Goal: Task Accomplishment & Management: Manage account settings

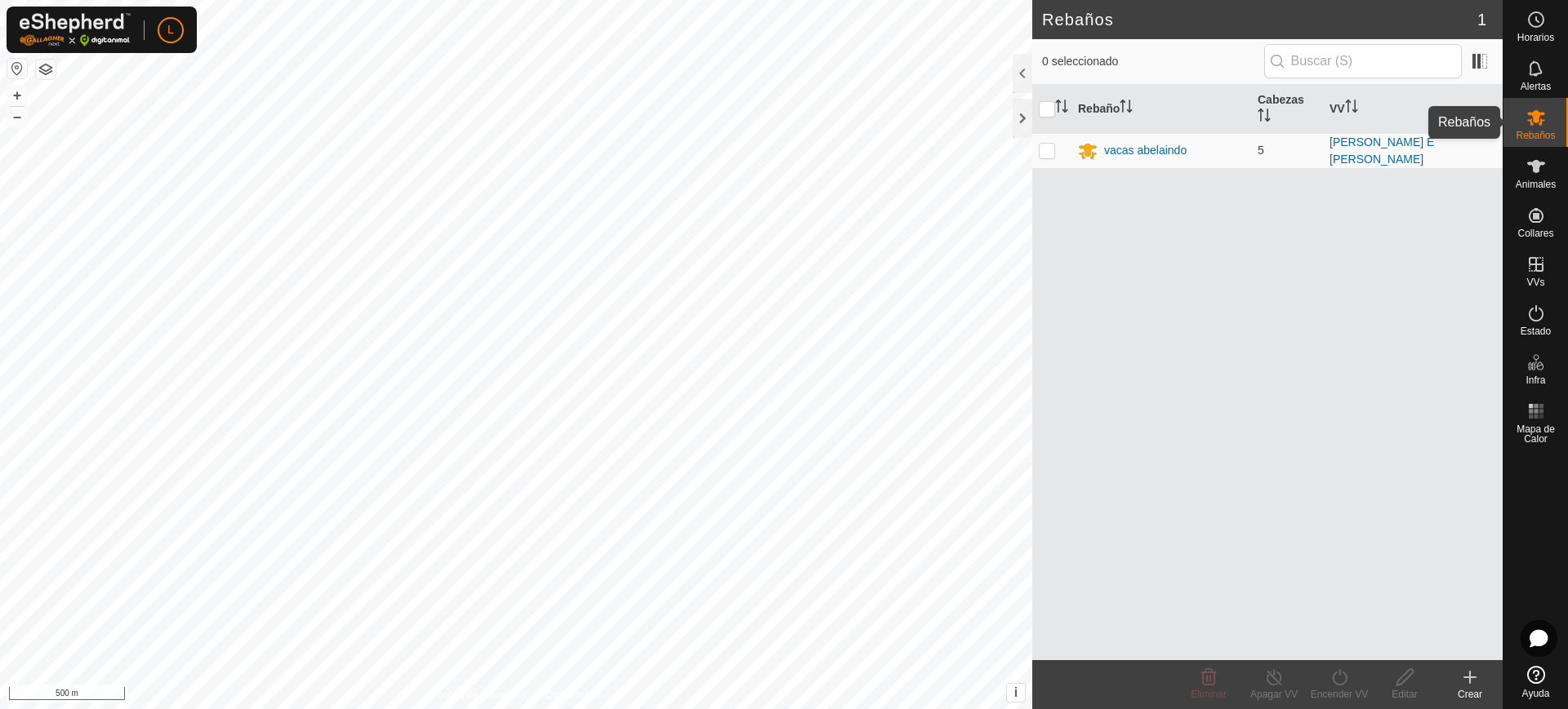
click at [1536, 128] on es-mob-svg-icon at bounding box center [1536, 117] width 30 height 26
click at [1546, 168] on icon at bounding box center [1536, 166] width 20 height 20
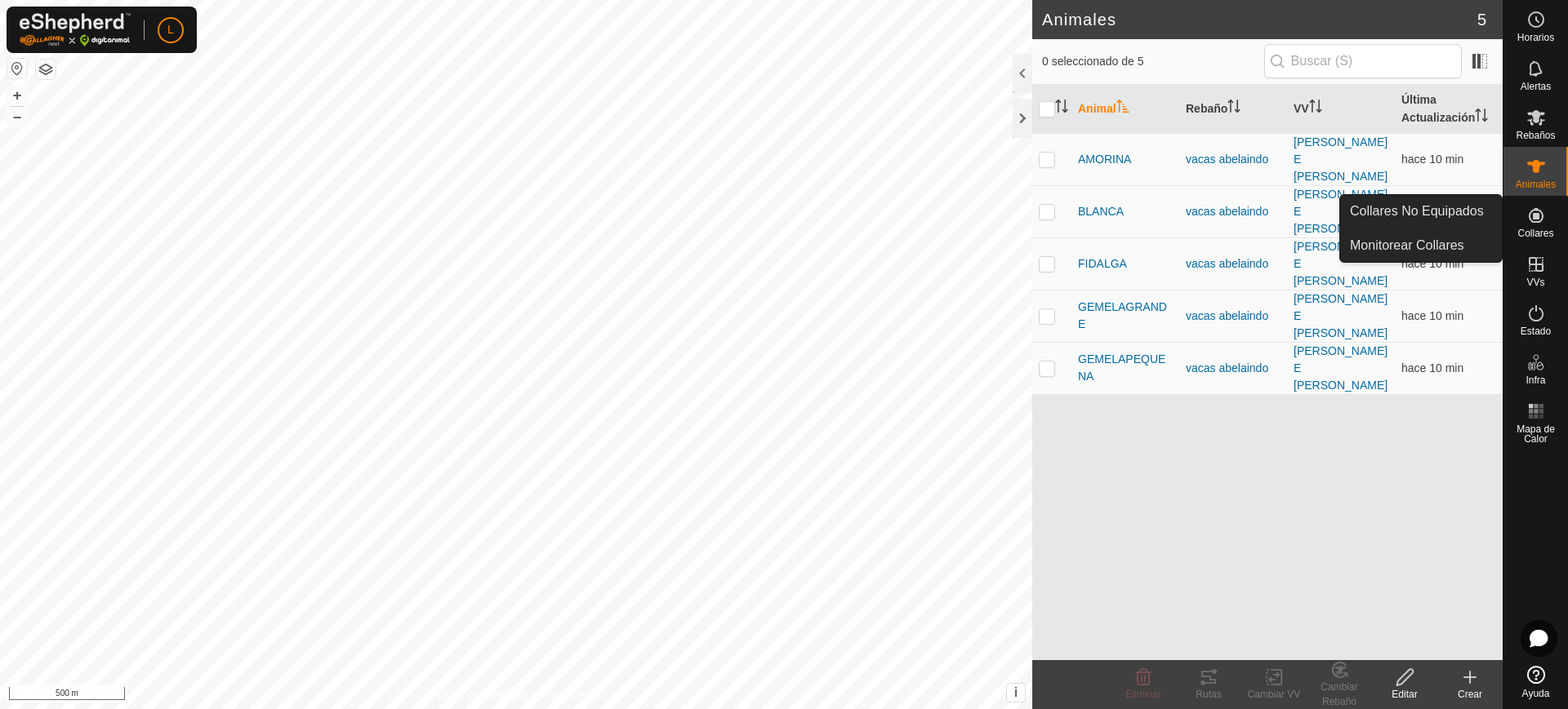
click at [1538, 217] on icon at bounding box center [1535, 215] width 14 height 14
click at [1468, 209] on link "Collares No Equipados" at bounding box center [1421, 211] width 162 height 32
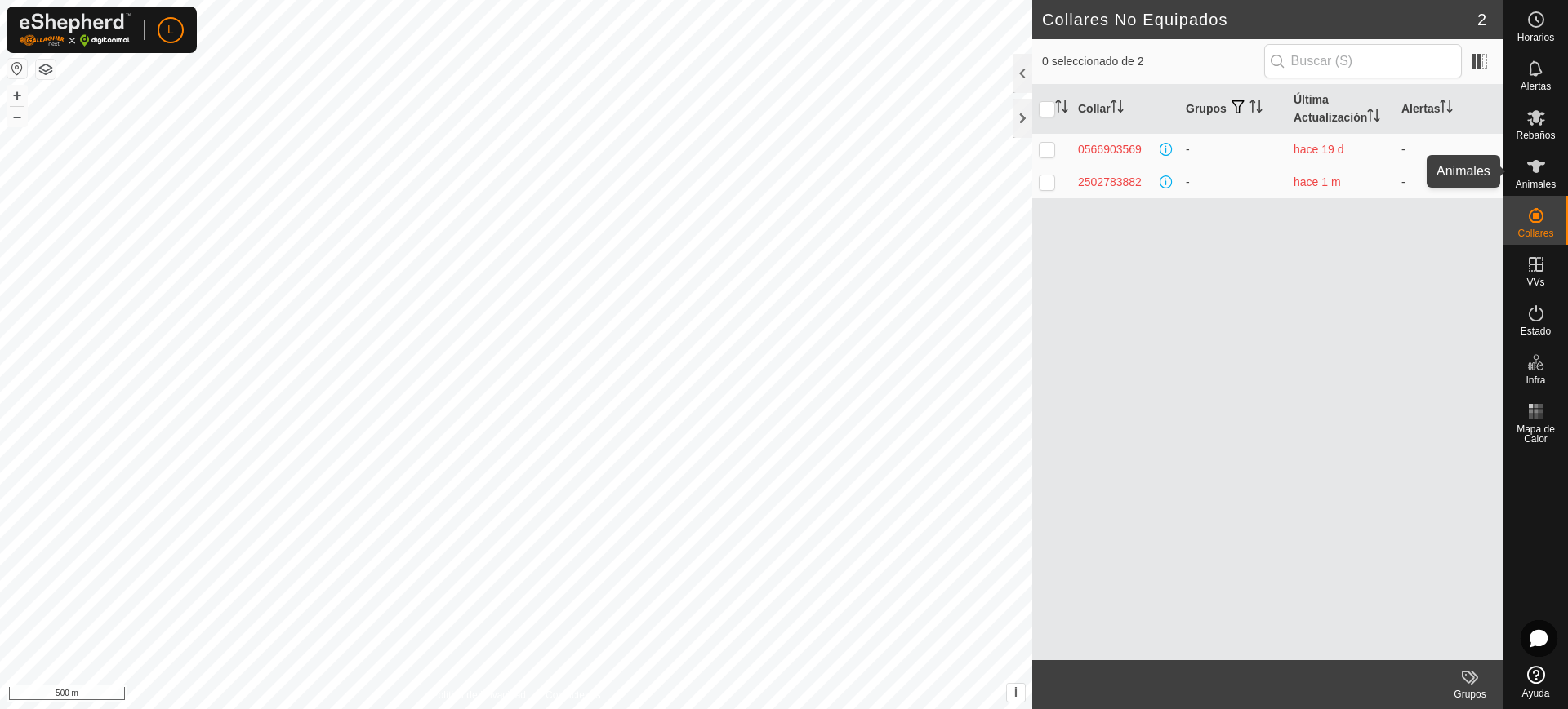
click at [1548, 180] on span "Animales" at bounding box center [1536, 184] width 40 height 10
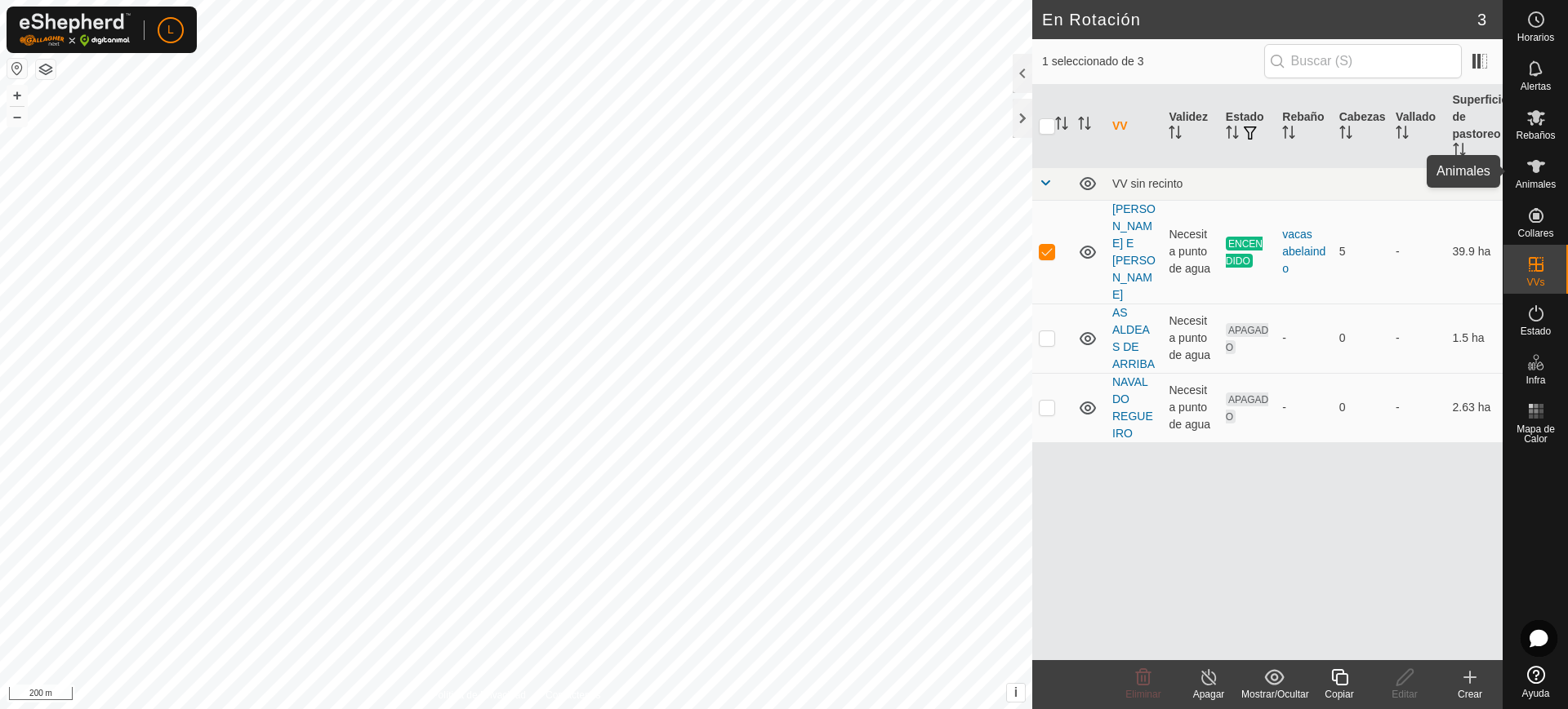
click at [1547, 165] on es-animals-svg-icon at bounding box center [1536, 166] width 30 height 26
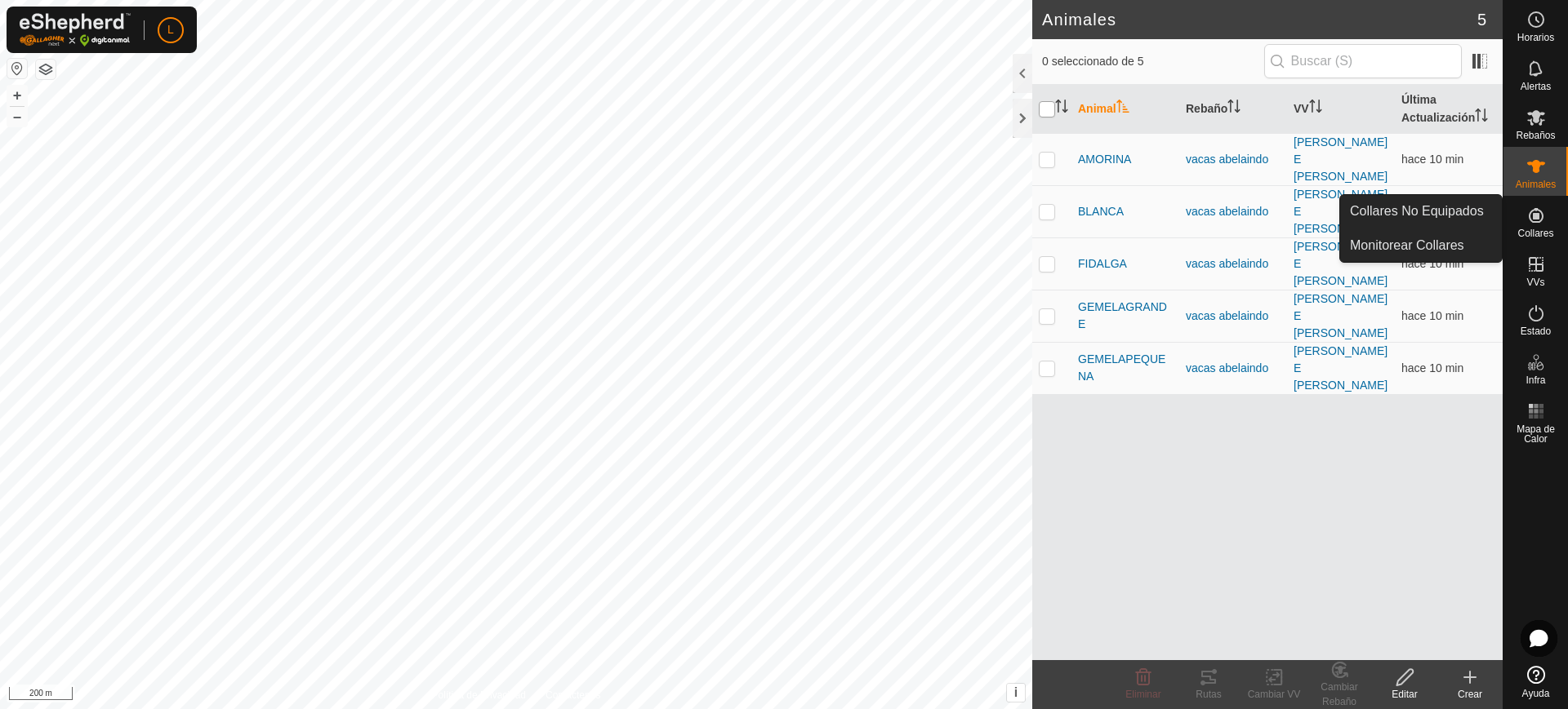
click at [1044, 110] on input "checkbox" at bounding box center [1047, 109] width 16 height 16
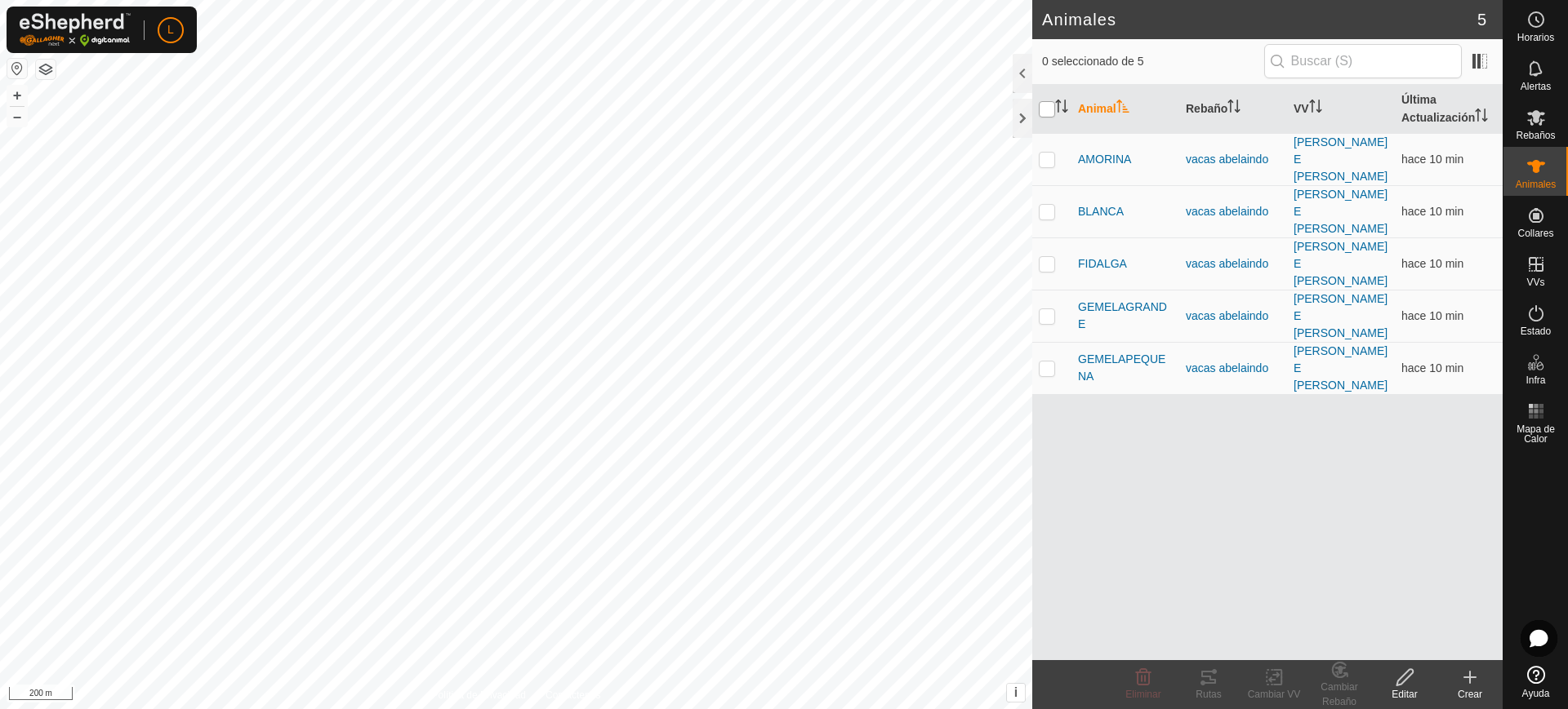
checkbox input "true"
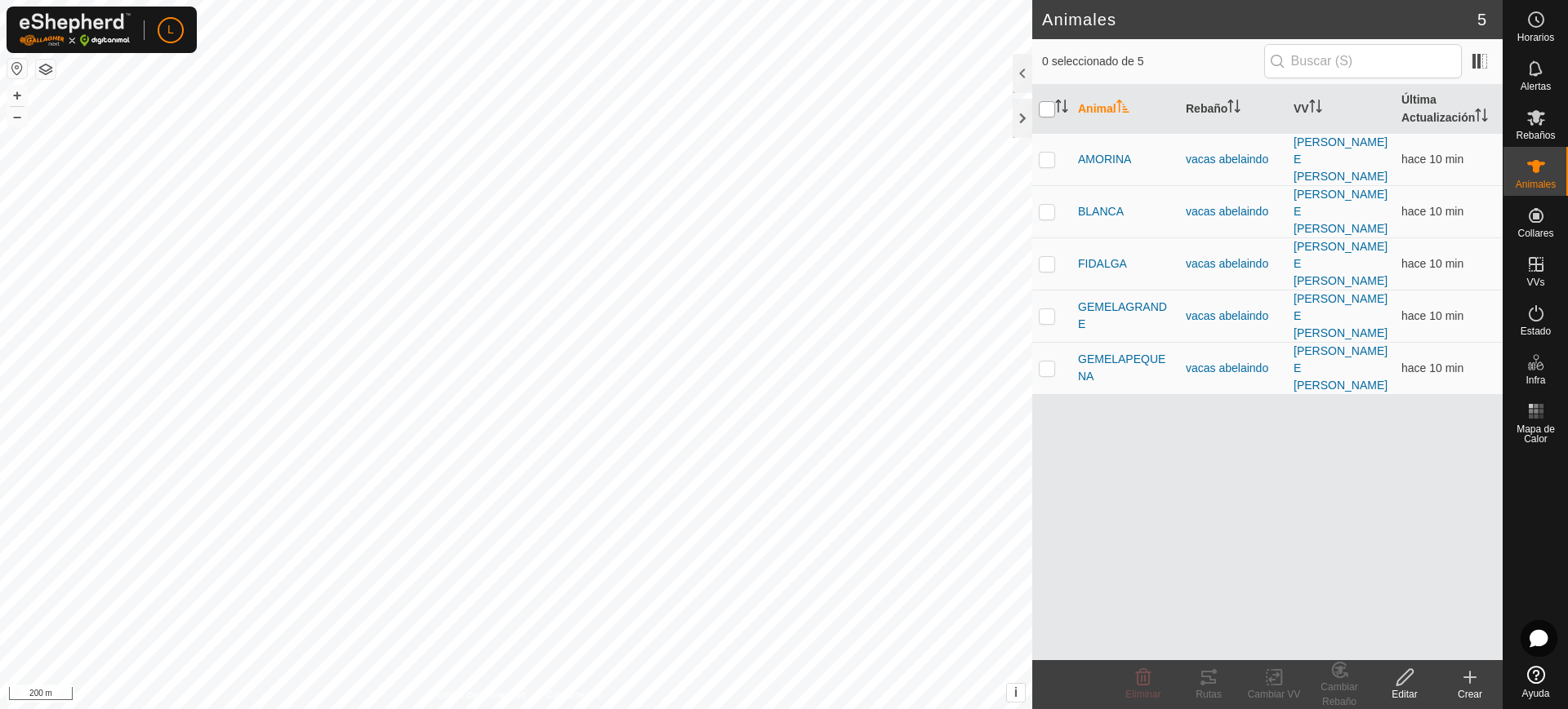
checkbox input "true"
click at [1044, 110] on input "checkbox" at bounding box center [1047, 109] width 16 height 16
checkbox input "false"
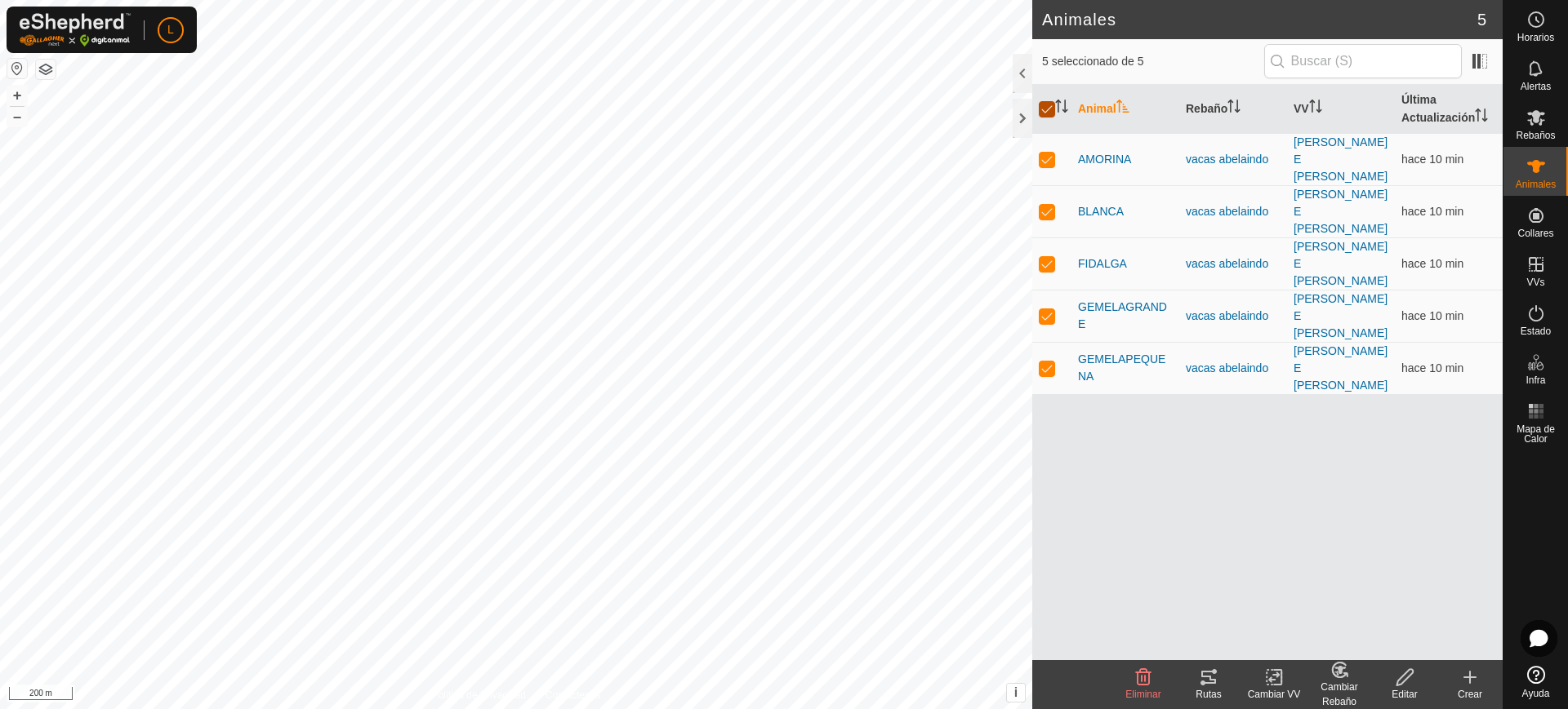
checkbox input "false"
click at [1044, 110] on input "checkbox" at bounding box center [1047, 109] width 16 height 16
checkbox input "true"
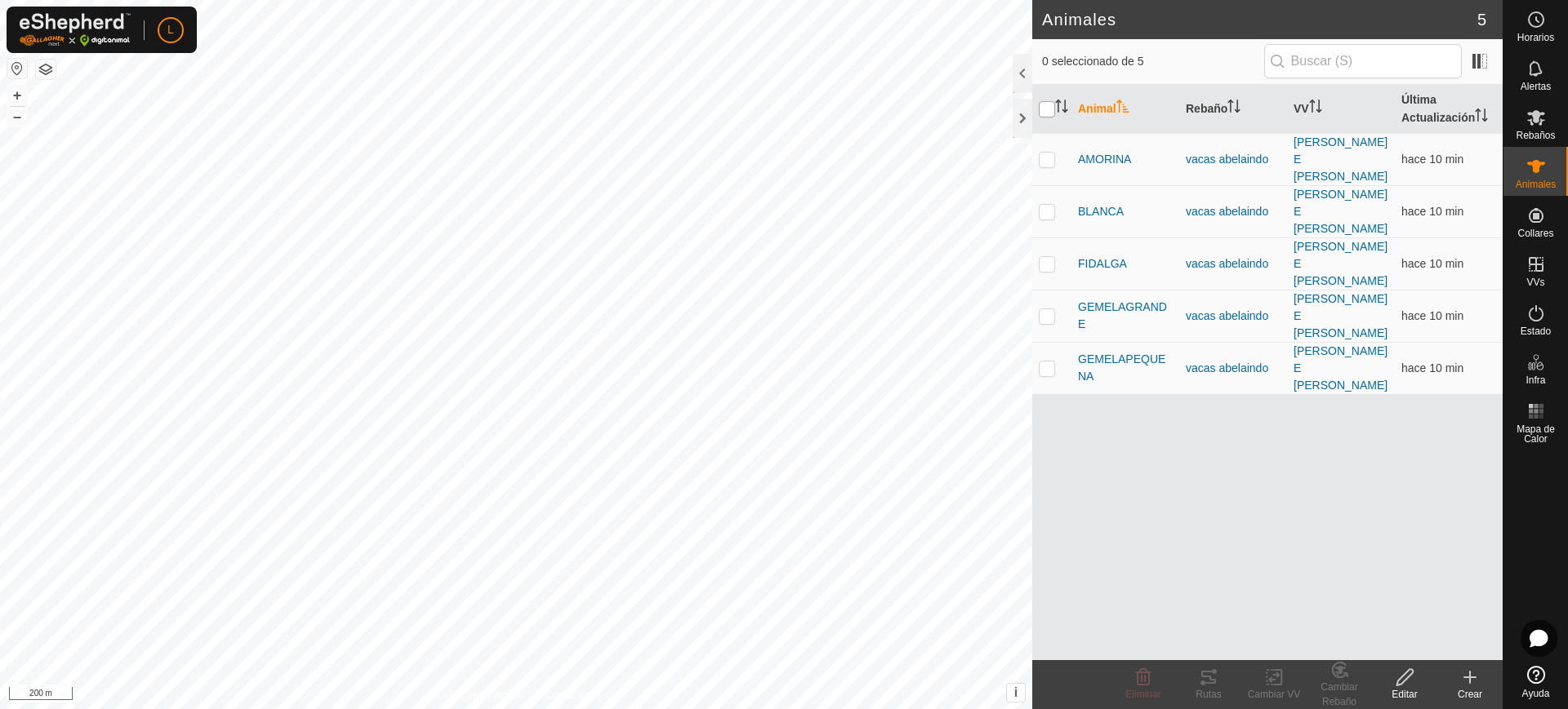
checkbox input "true"
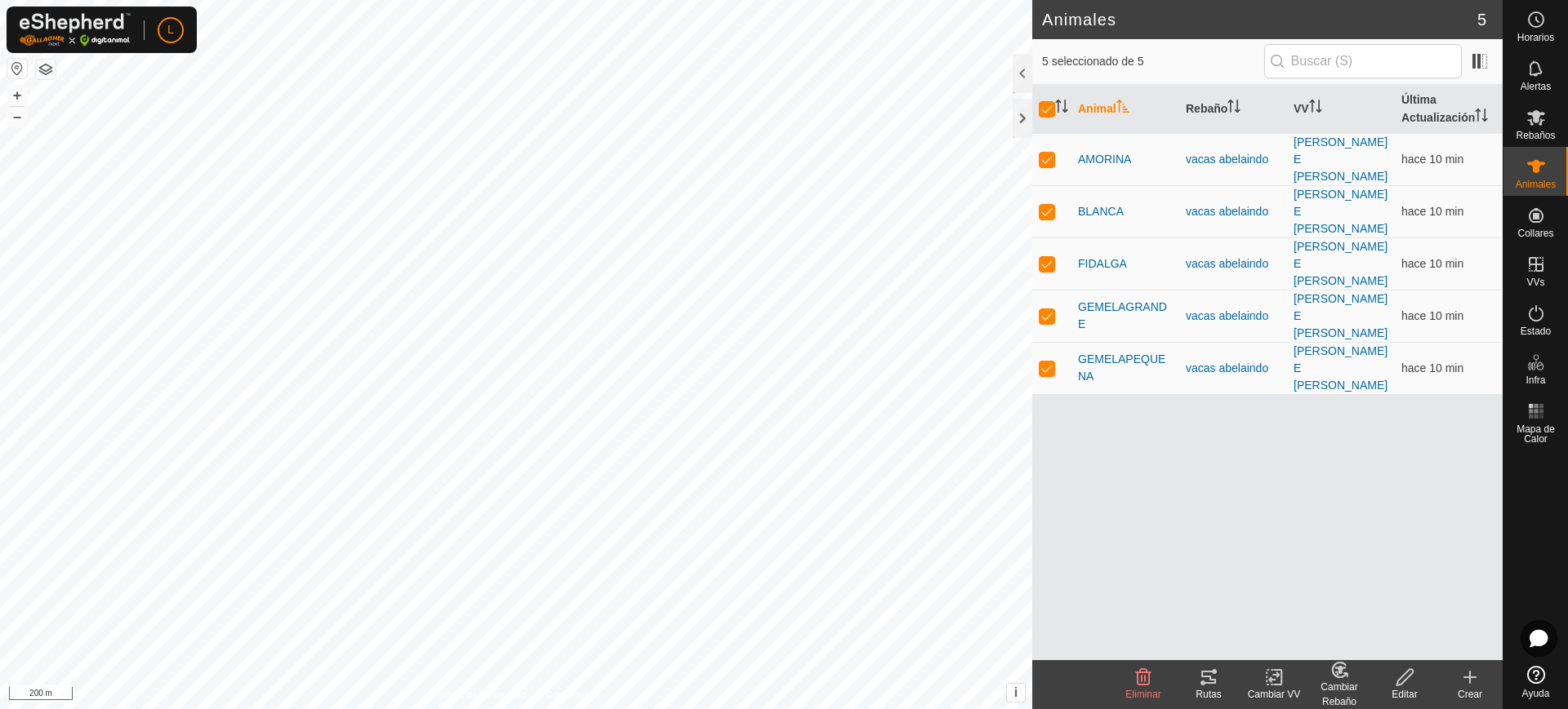
click at [1201, 676] on icon at bounding box center [1209, 677] width 20 height 20
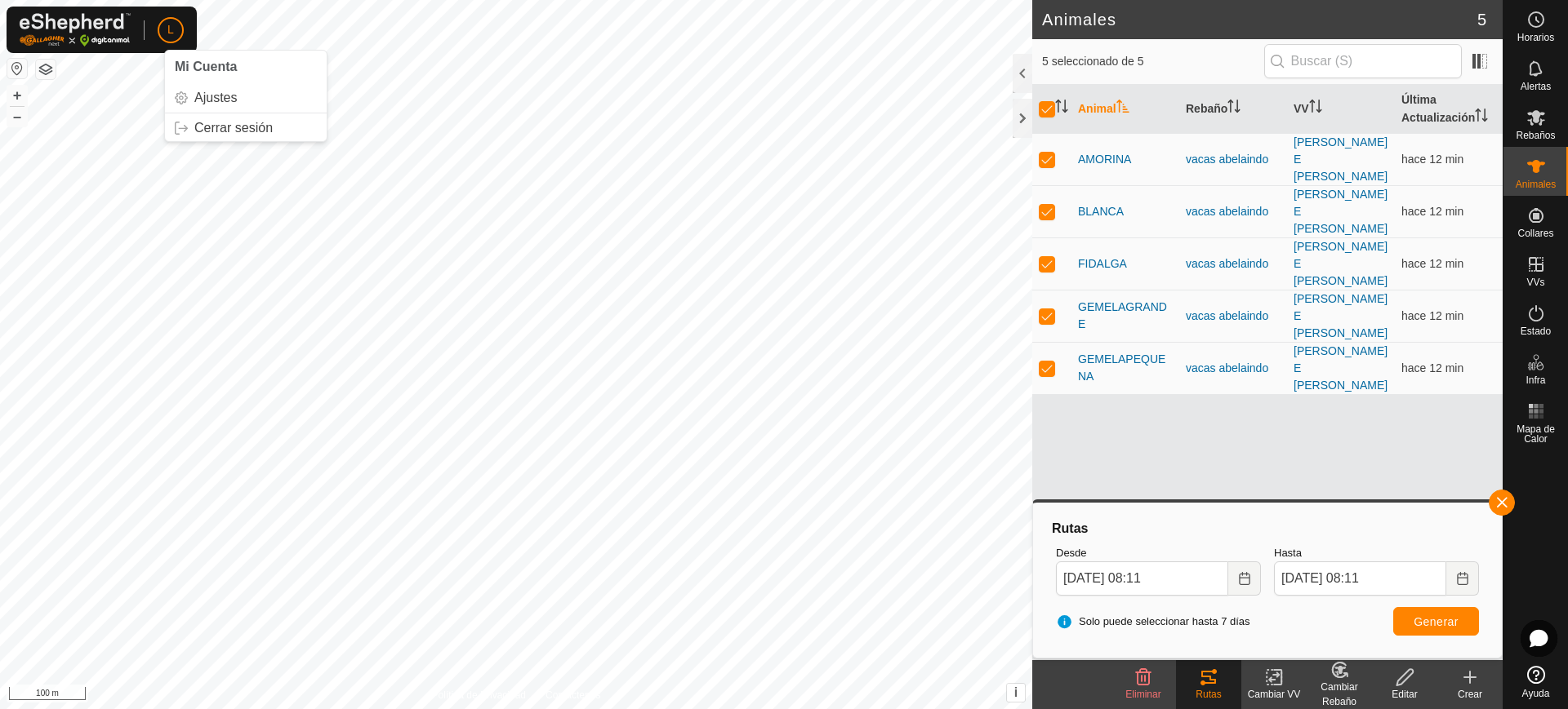
click at [183, 36] on div "L" at bounding box center [170, 30] width 26 height 26
click at [229, 136] on link "Cerrar sesión" at bounding box center [246, 127] width 162 height 26
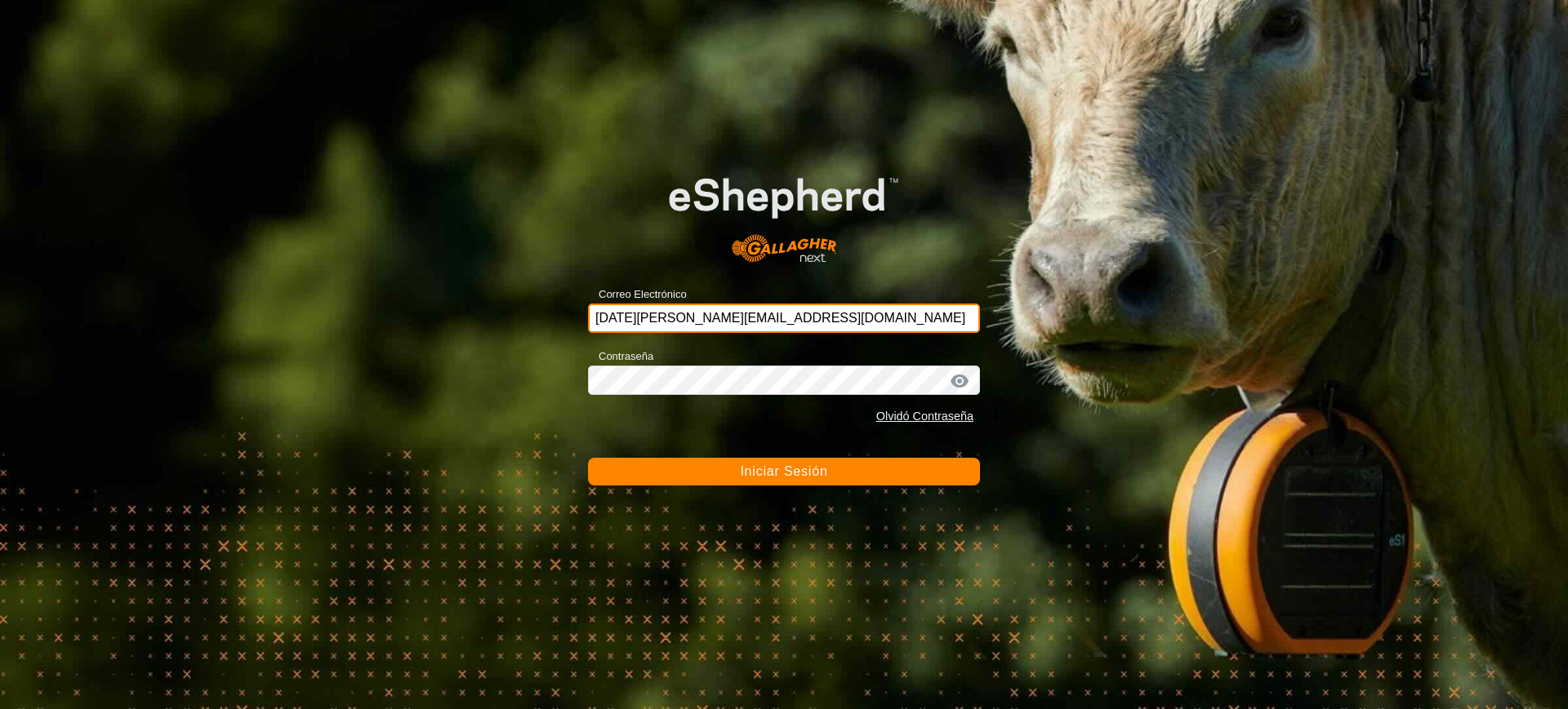
drag, startPoint x: 805, startPoint y: 314, endPoint x: 532, endPoint y: 311, distance: 273.0
click at [532, 311] on div "Correo Electrónico [DATE][EMAIL_ADDRESS][DOMAIN_NAME] Contraseña Olvidó Contras…" at bounding box center [784, 354] width 1568 height 709
paste input "can-pau18"
type input "[EMAIL_ADDRESS][DOMAIN_NAME]"
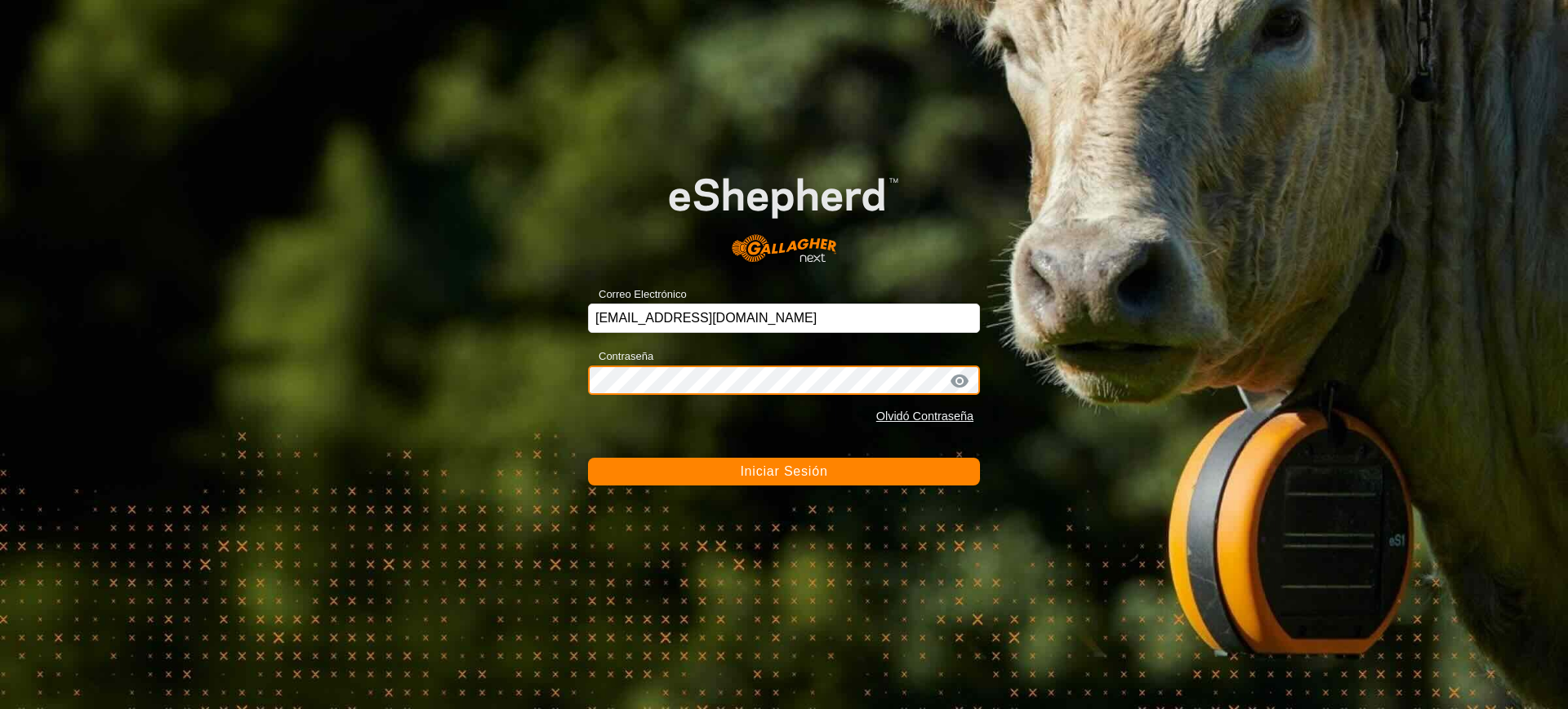
click at [544, 397] on div "Correo Electrónico [EMAIL_ADDRESS][DOMAIN_NAME] Contraseña Olvidó Contraseña In…" at bounding box center [784, 354] width 1568 height 709
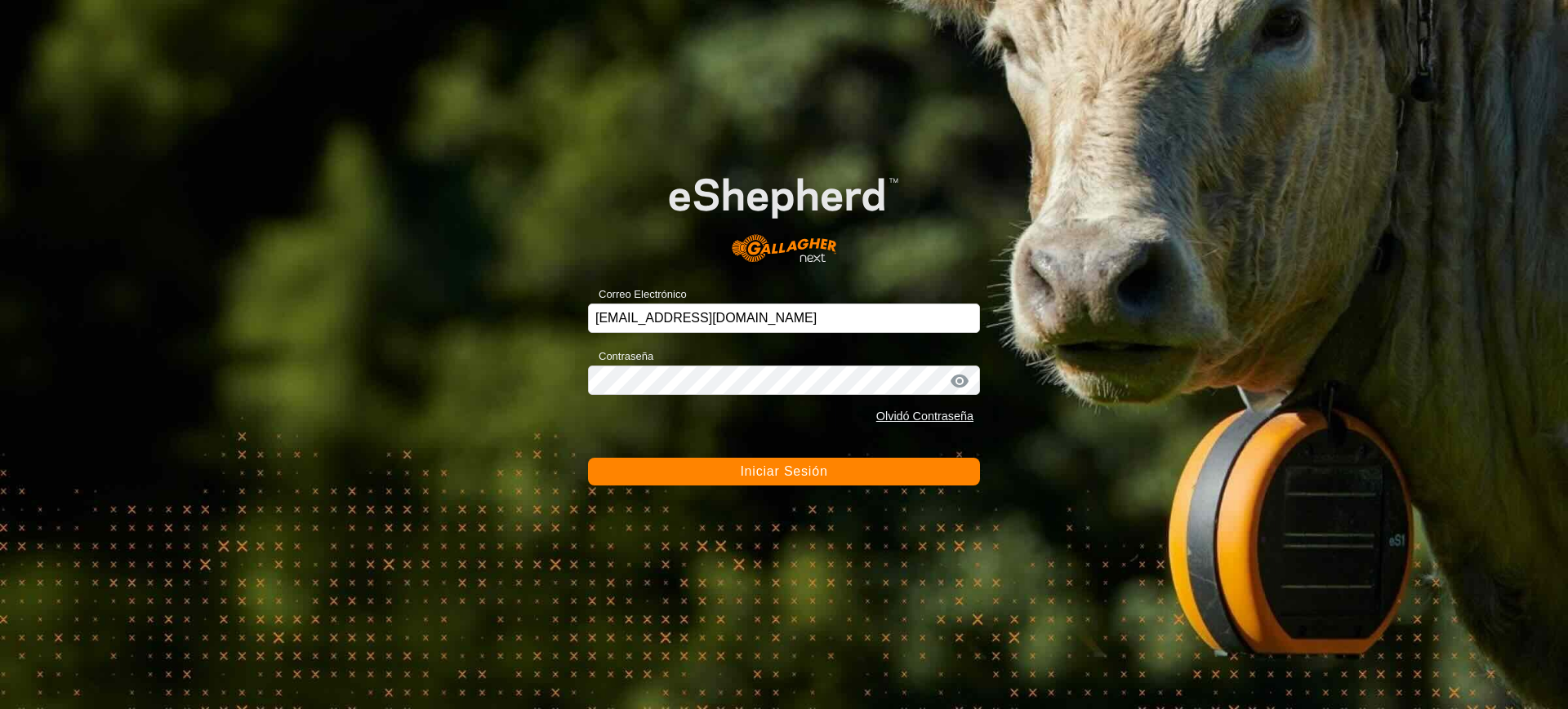
click at [793, 474] on span "Iniciar Sesión" at bounding box center [783, 471] width 87 height 14
